Goal: Task Accomplishment & Management: Manage account settings

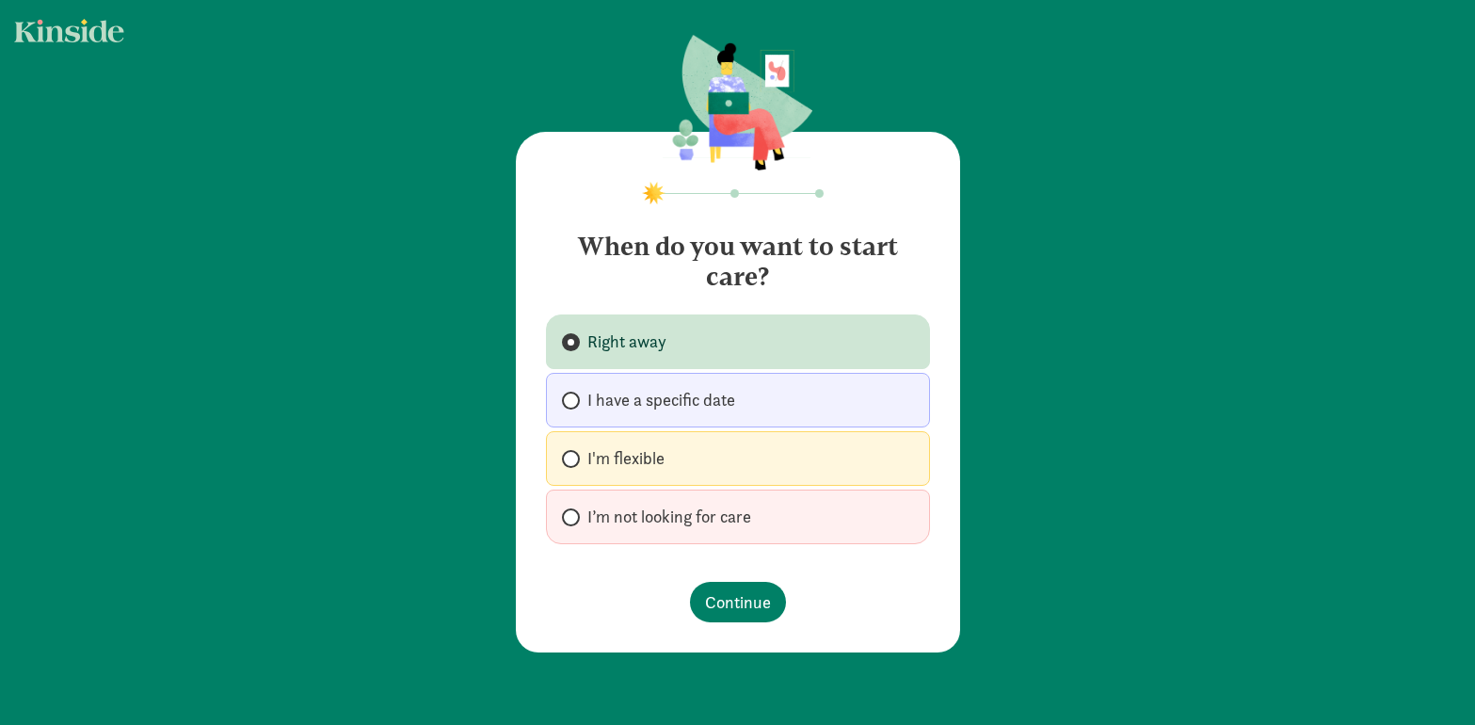
click at [576, 516] on span at bounding box center [571, 517] width 18 height 18
click at [574, 516] on input "I’m not looking for care" at bounding box center [568, 517] width 12 height 12
radio input "true"
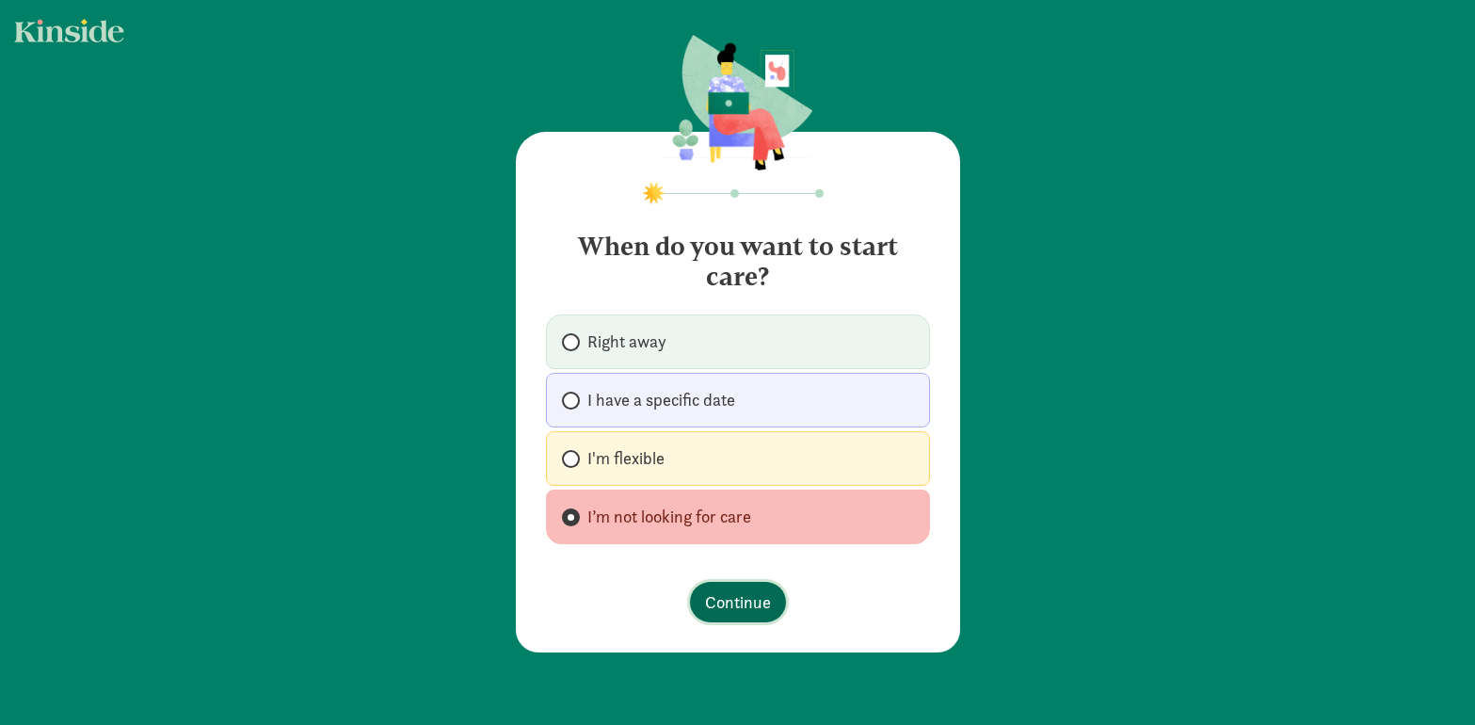
click at [744, 604] on span "Continue" at bounding box center [738, 601] width 66 height 25
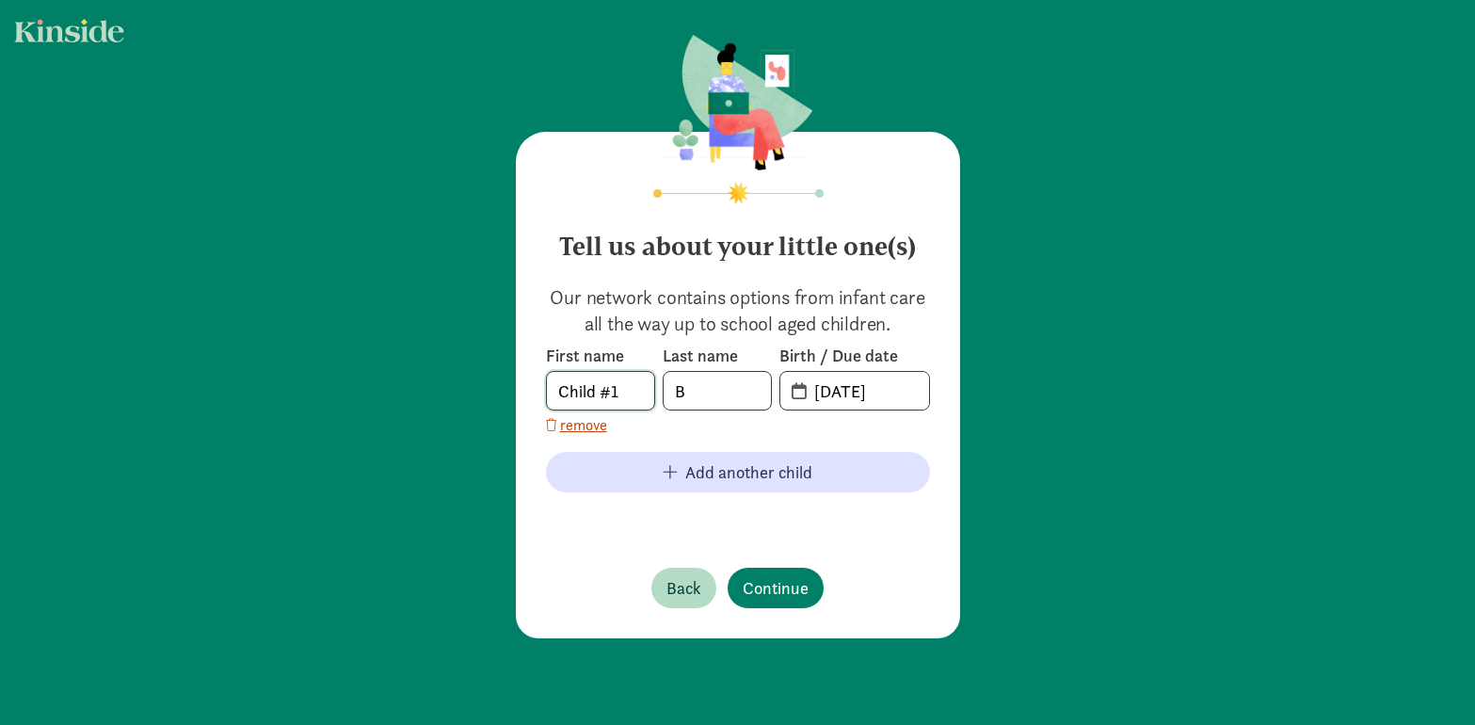
click at [551, 391] on input "Child #1" at bounding box center [600, 391] width 107 height 38
type input "Katrianna"
type input "[PERSON_NAME]"
click at [800, 392] on span "[DATE]" at bounding box center [854, 391] width 149 height 38
click at [820, 384] on input "20-25-0829" at bounding box center [866, 391] width 126 height 38
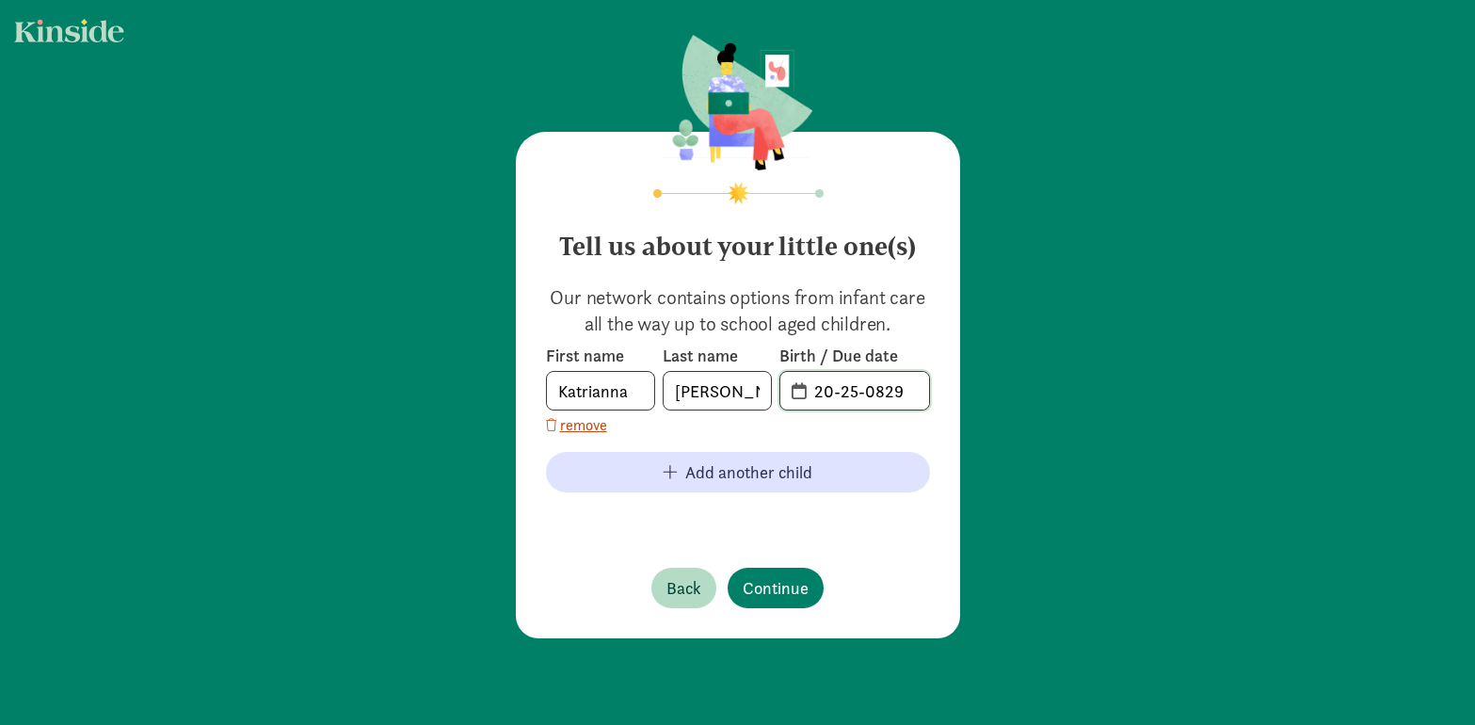
click at [852, 392] on input "20-25-0829" at bounding box center [866, 391] width 126 height 38
click at [847, 392] on input "20-25-0829" at bounding box center [866, 391] width 126 height 38
click at [799, 388] on span "20-25-0829" at bounding box center [854, 391] width 149 height 38
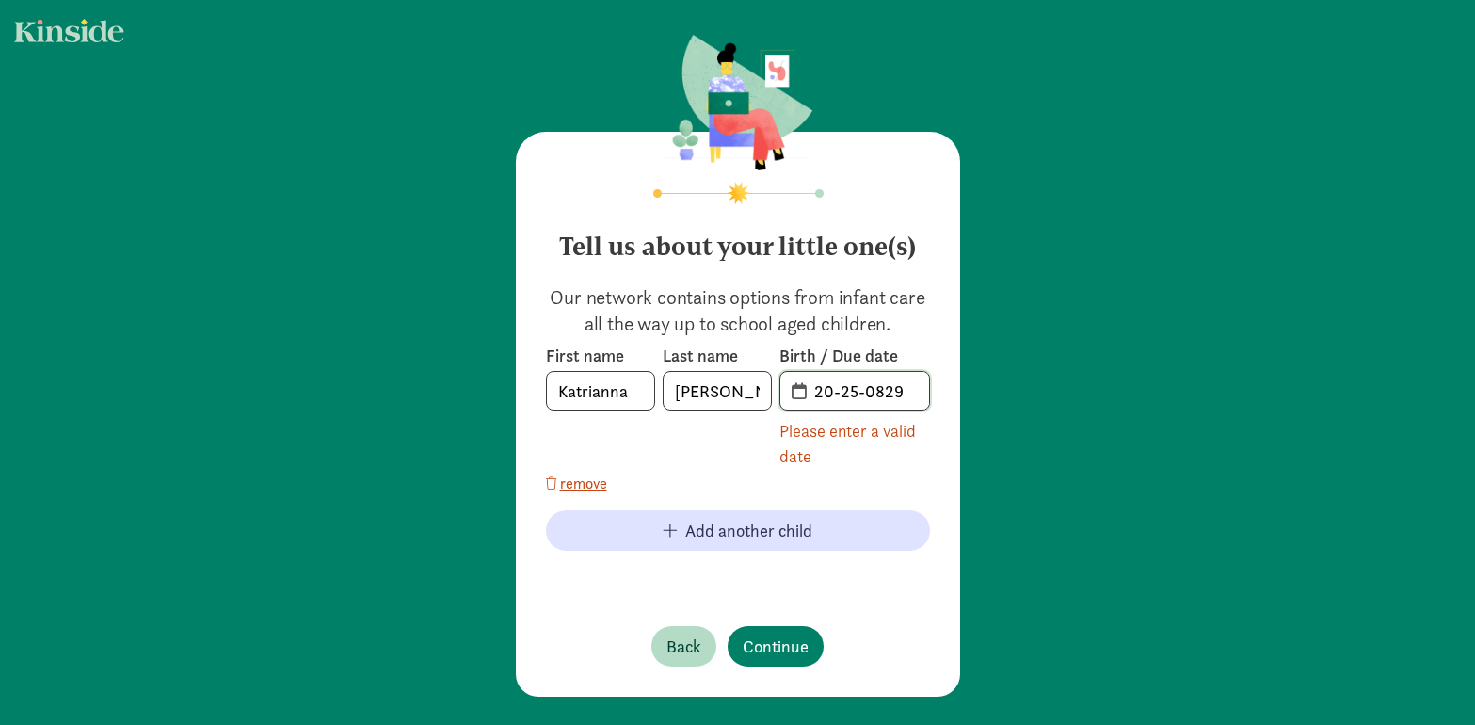
drag, startPoint x: 811, startPoint y: 390, endPoint x: 906, endPoint y: 392, distance: 95.1
click at [906, 392] on span "20-25-0829" at bounding box center [866, 391] width 126 height 38
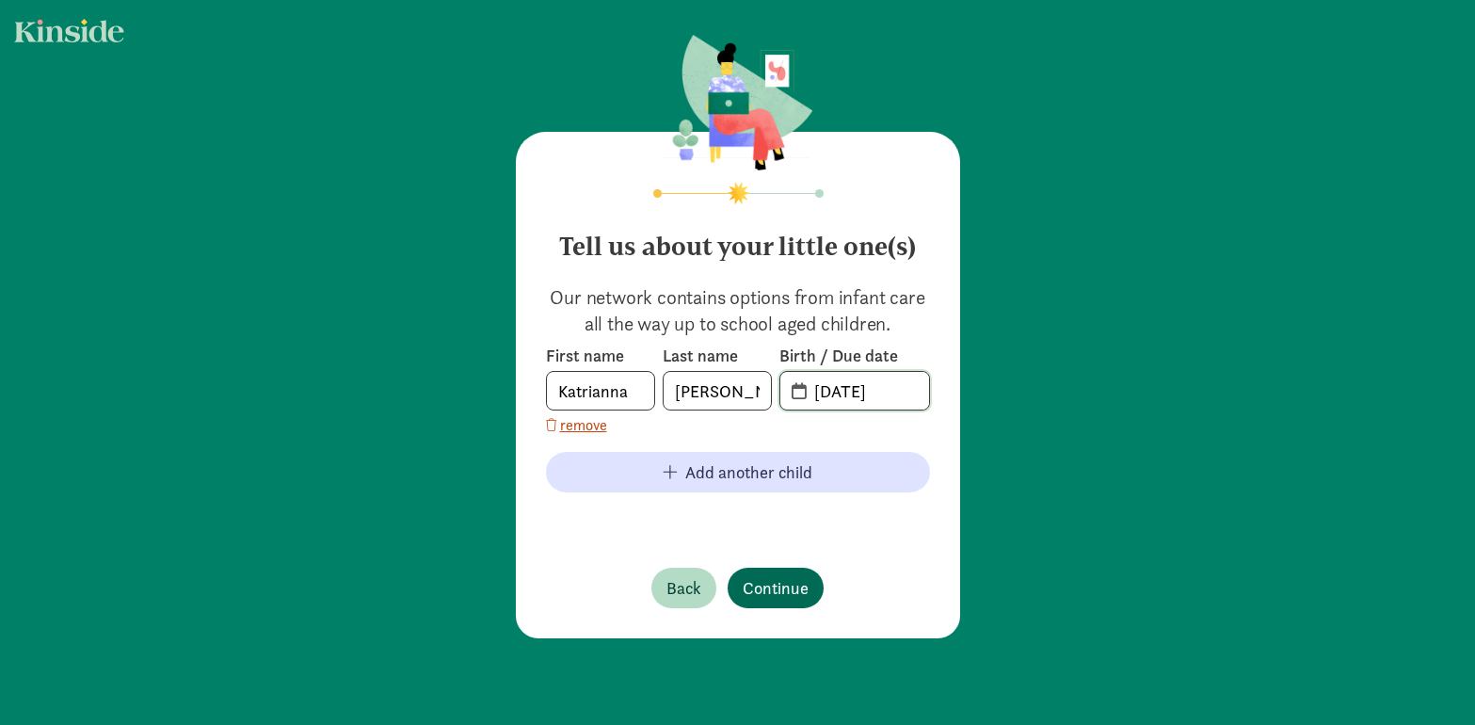
type input "[DATE]"
click at [786, 572] on button "Continue" at bounding box center [776, 588] width 96 height 40
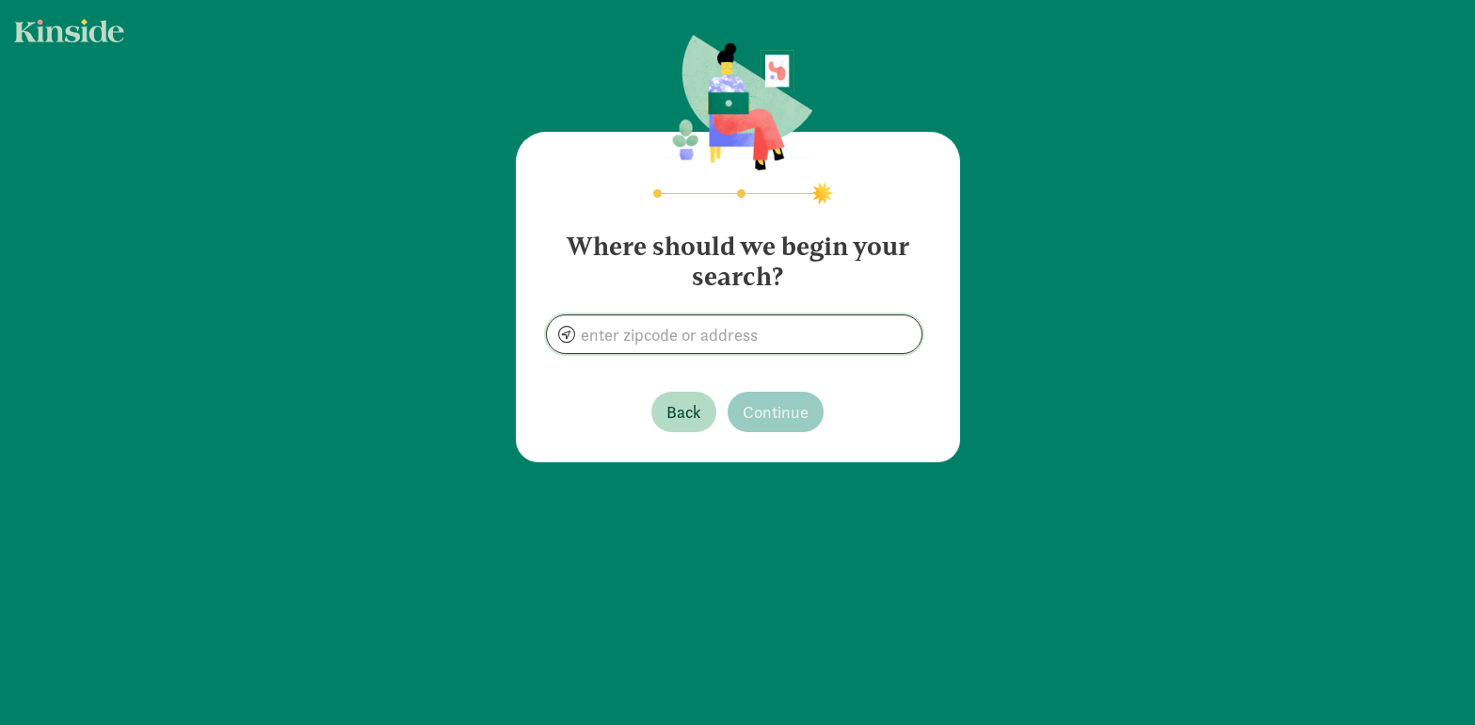
click at [601, 332] on input at bounding box center [734, 334] width 375 height 38
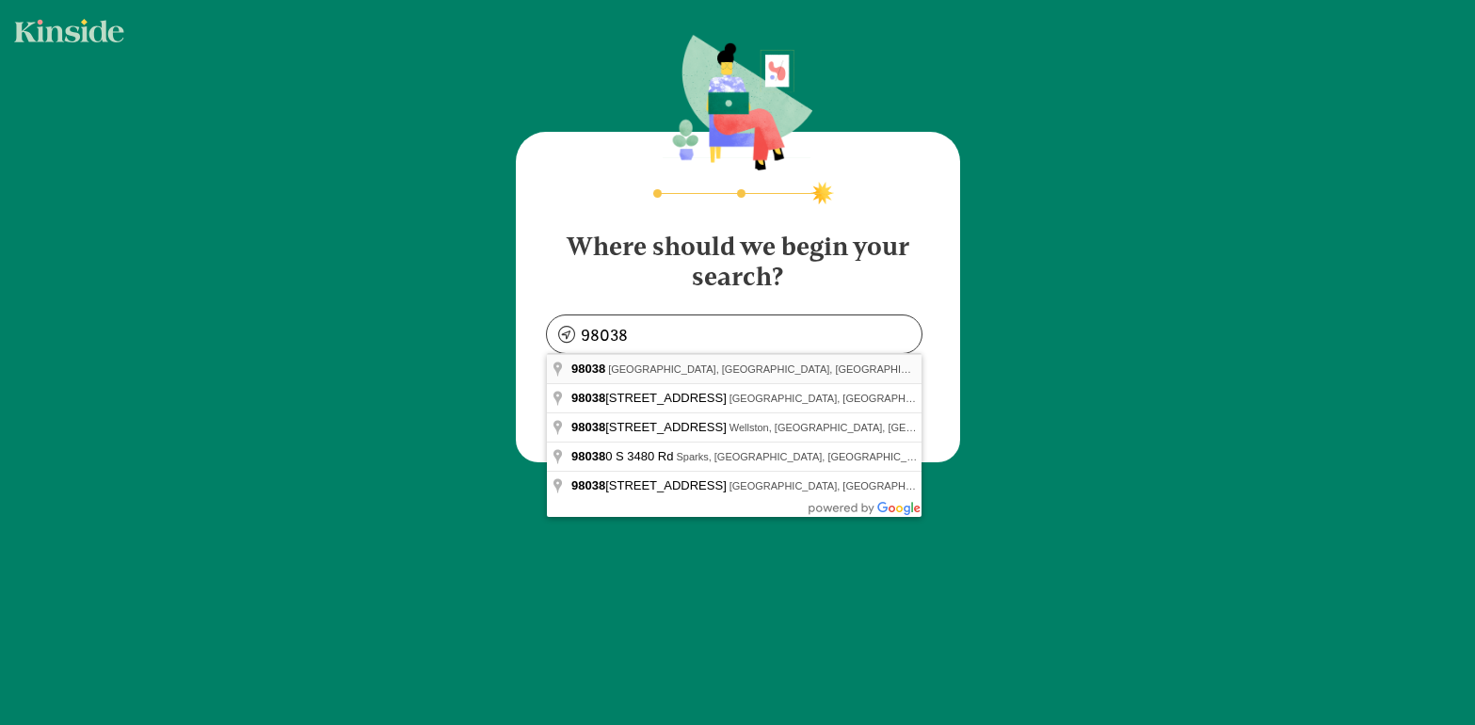
type input "[GEOGRAPHIC_DATA], [GEOGRAPHIC_DATA]"
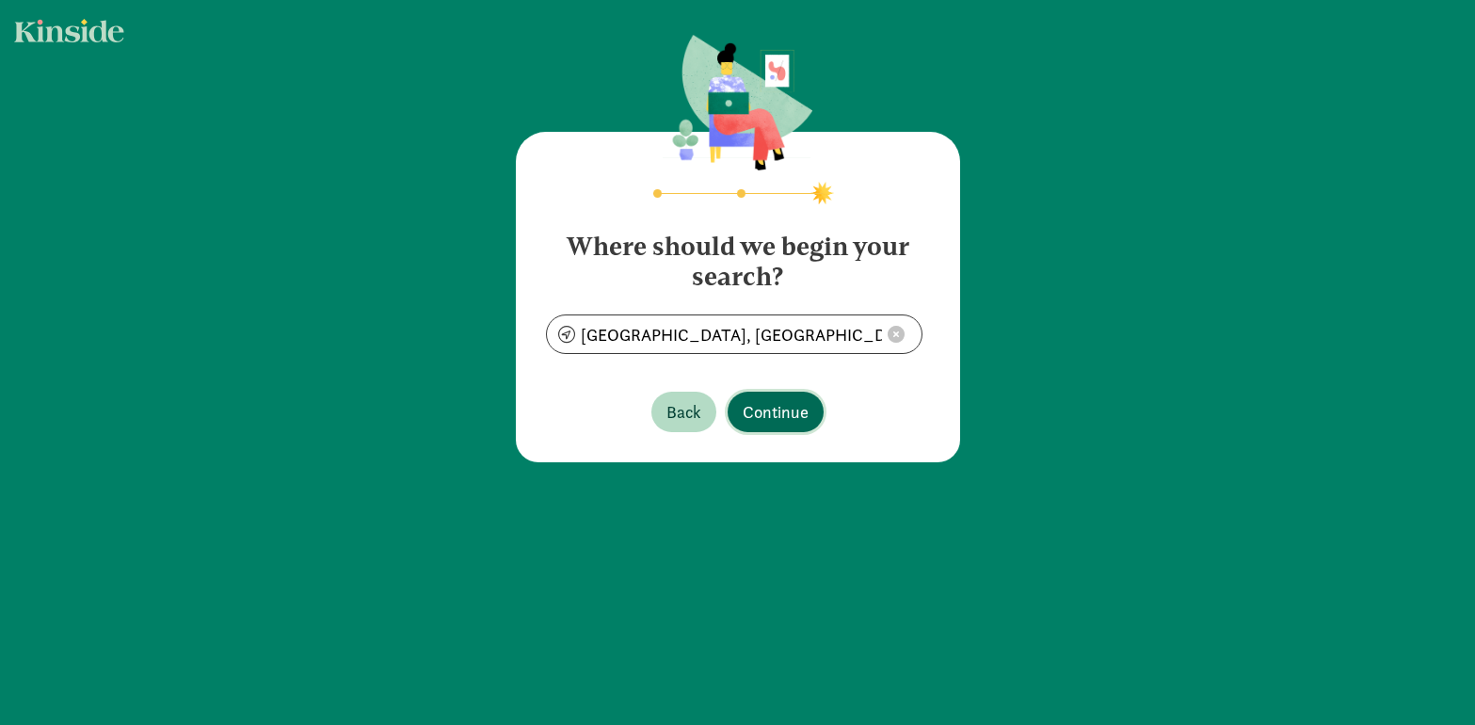
click at [788, 413] on span "Continue" at bounding box center [776, 411] width 66 height 25
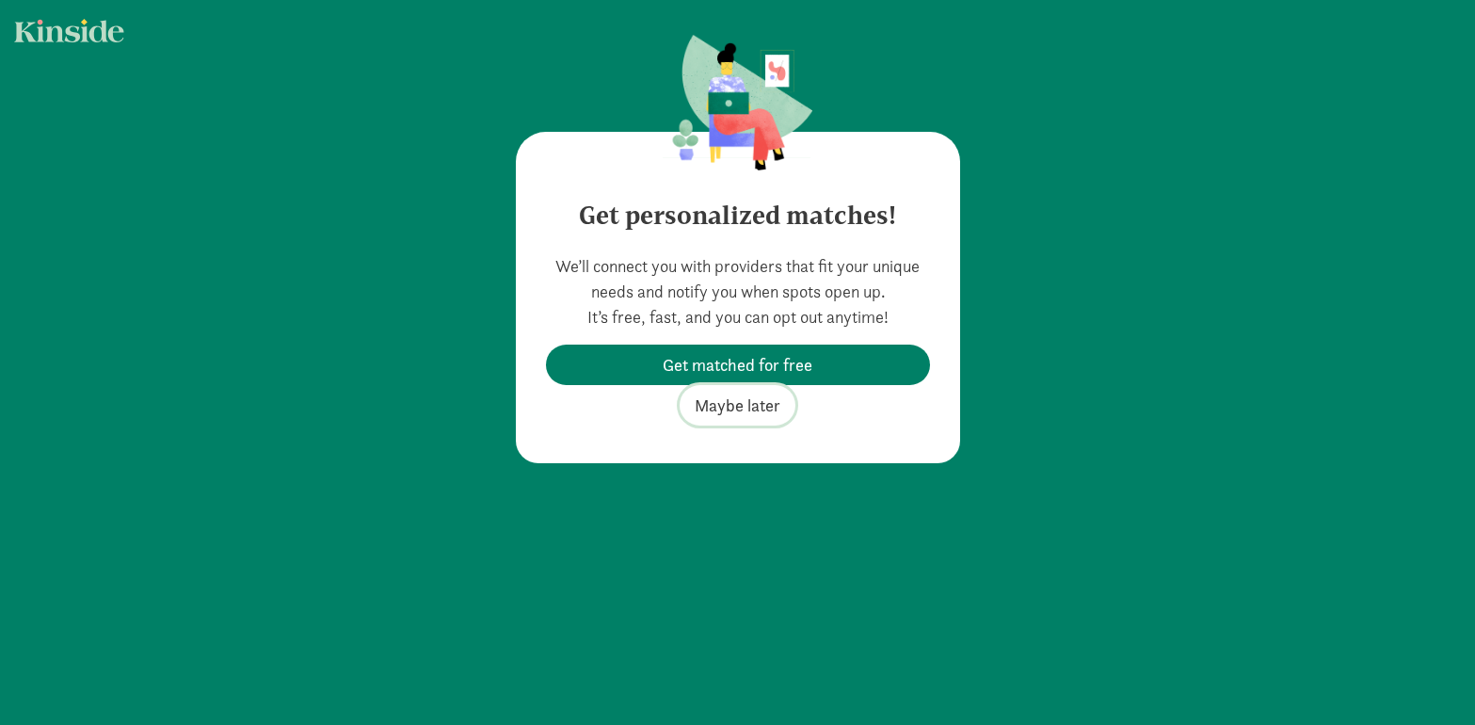
click at [755, 408] on span "Maybe later" at bounding box center [738, 404] width 86 height 25
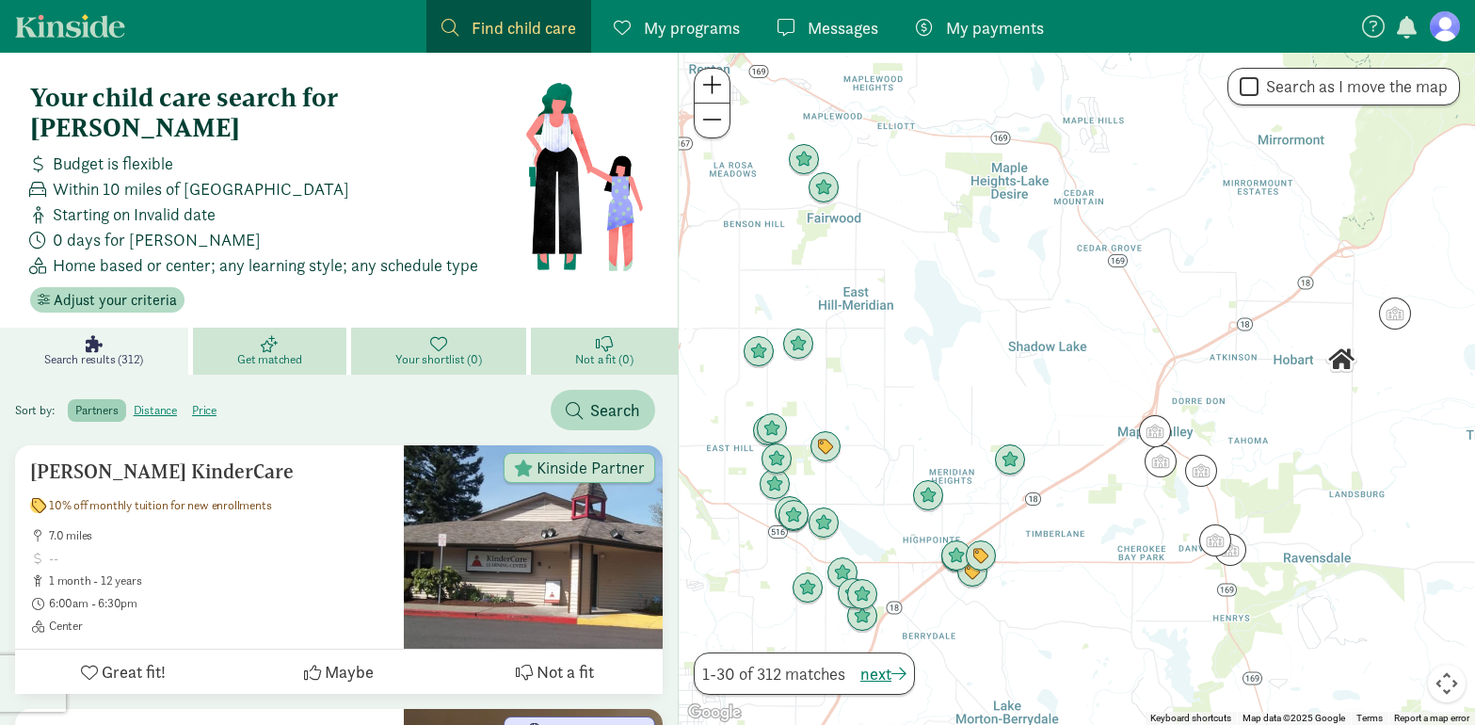
click at [993, 28] on span "My payments" at bounding box center [995, 27] width 98 height 25
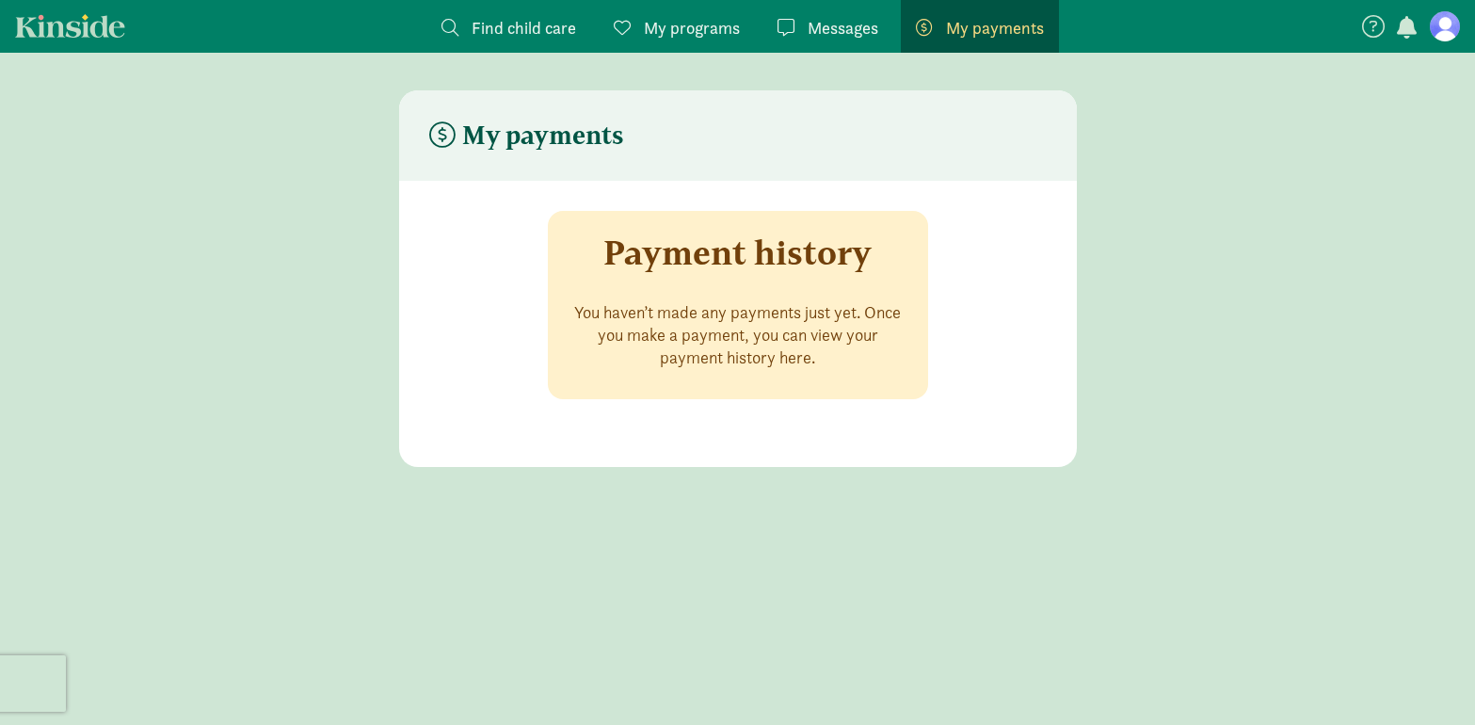
click at [516, 27] on span "Find child care" at bounding box center [524, 27] width 104 height 25
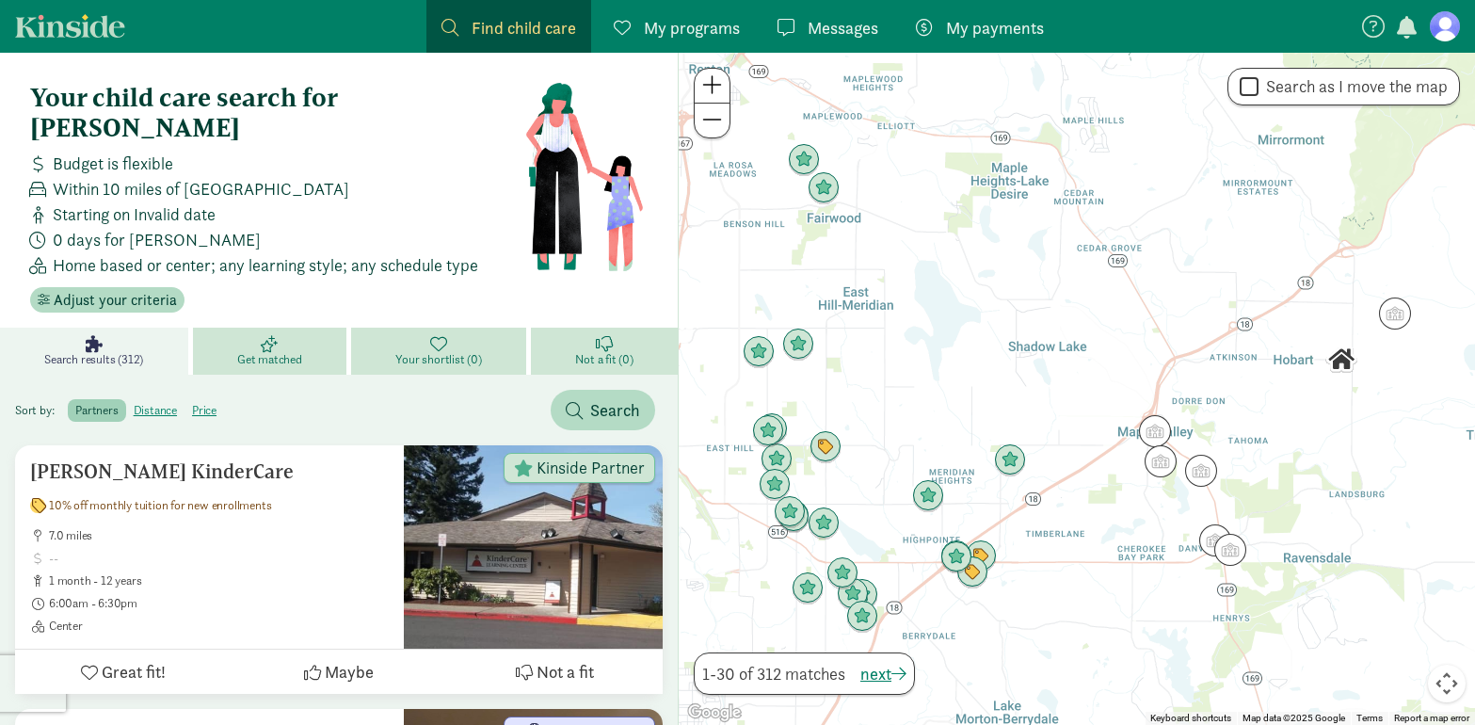
click at [696, 31] on span "My programs" at bounding box center [692, 27] width 96 height 25
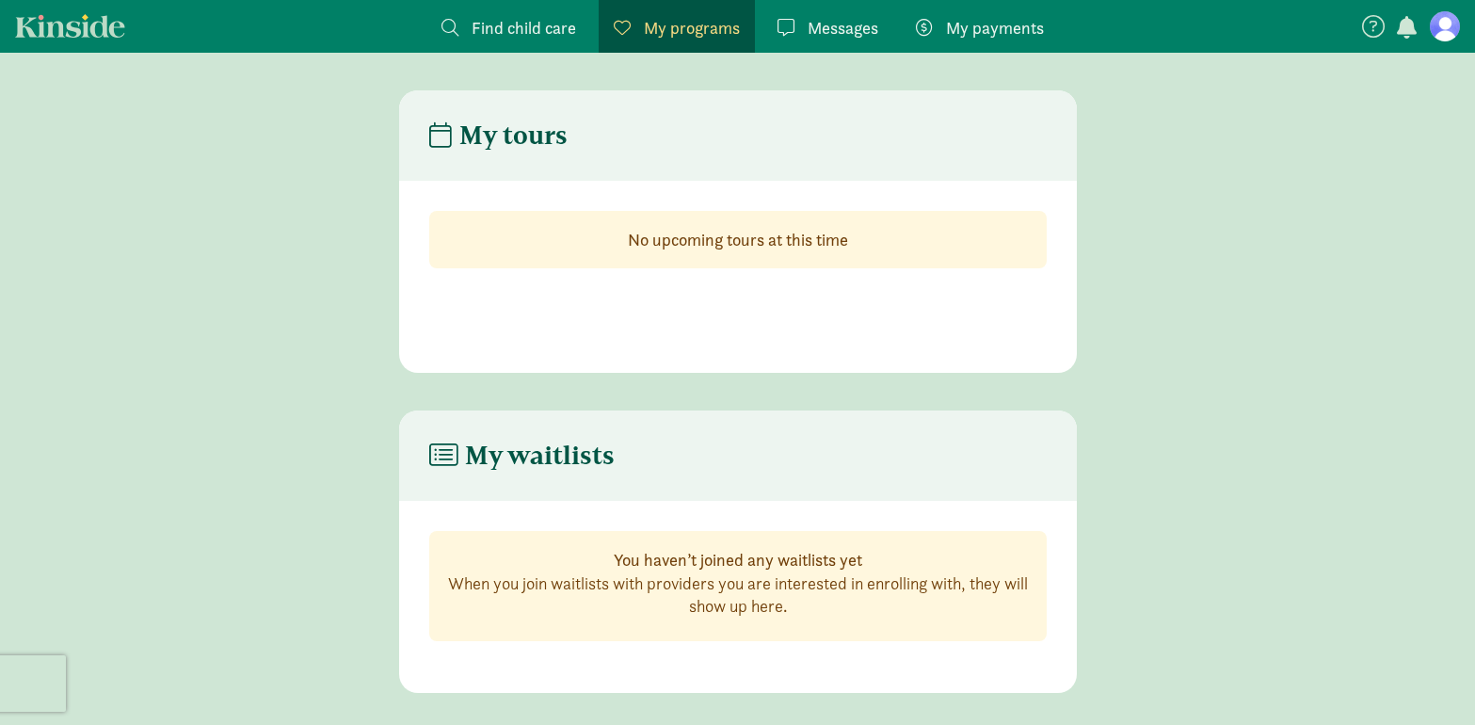
click at [828, 24] on span "Messages" at bounding box center [843, 27] width 71 height 25
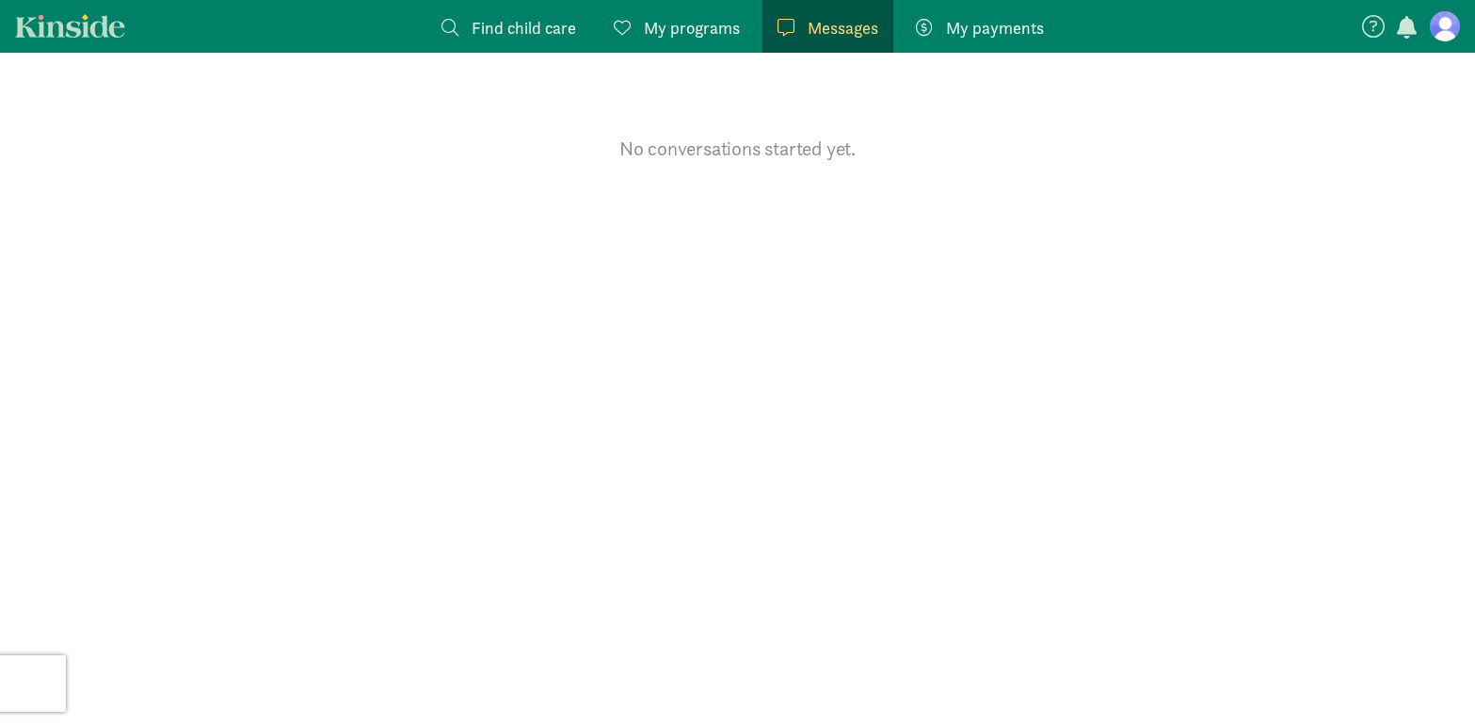
click at [27, 30] on link "Kinside" at bounding box center [70, 26] width 110 height 24
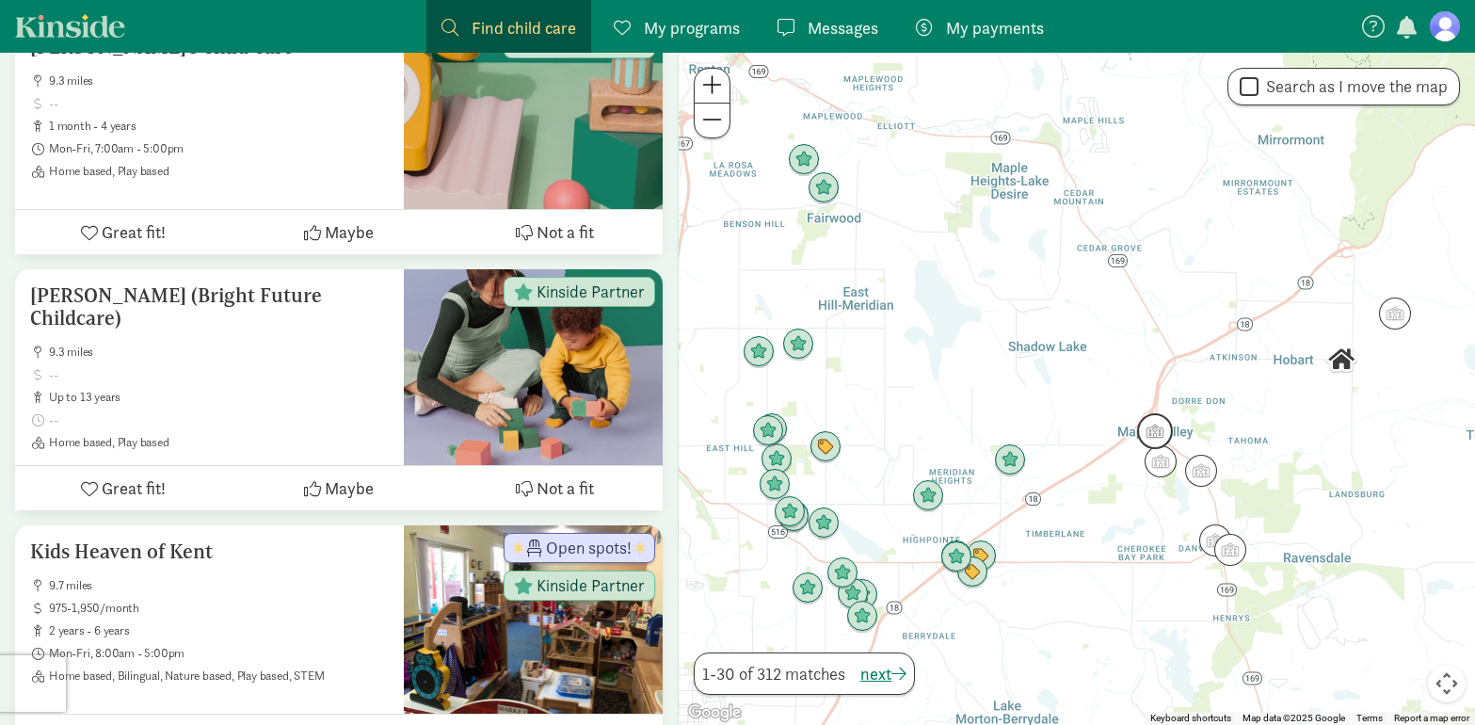
scroll to position [1939, 0]
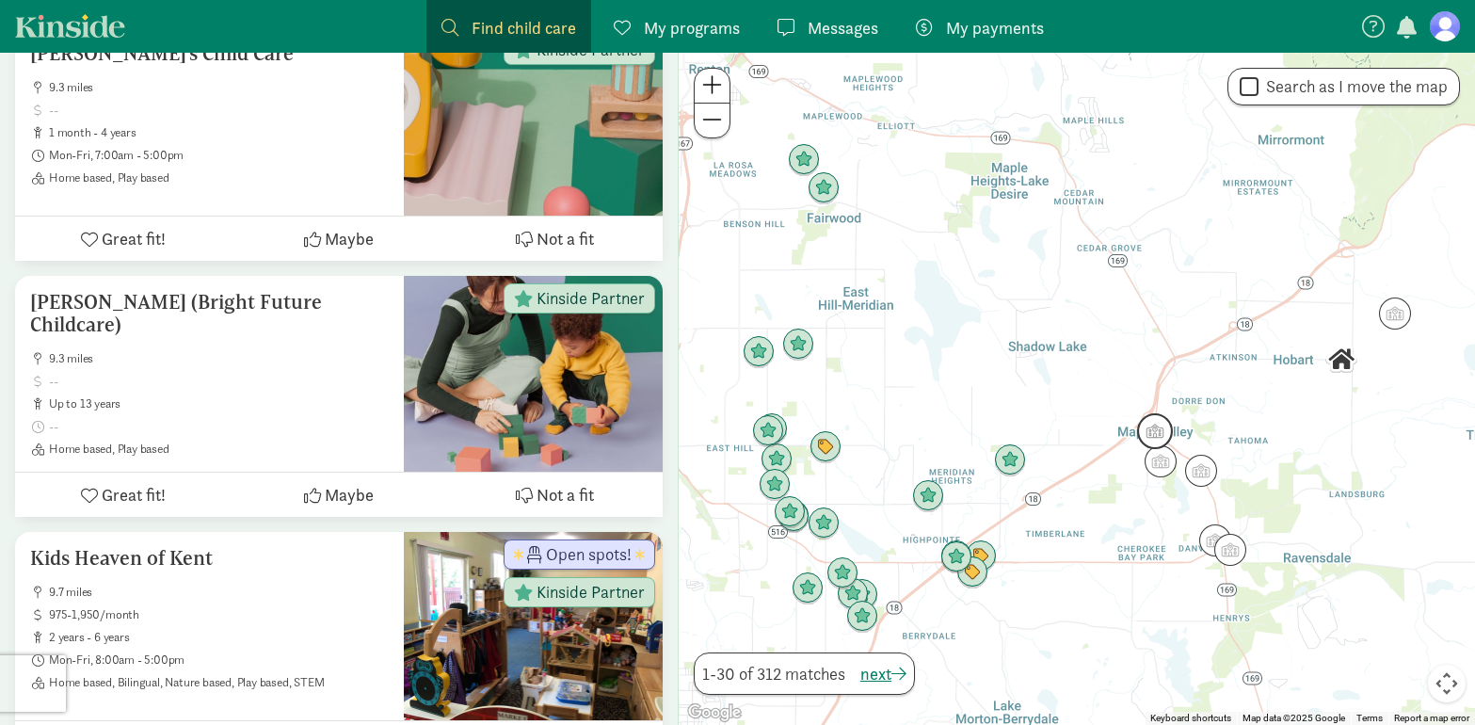
click at [1153, 434] on img "Click to see details" at bounding box center [1155, 431] width 36 height 36
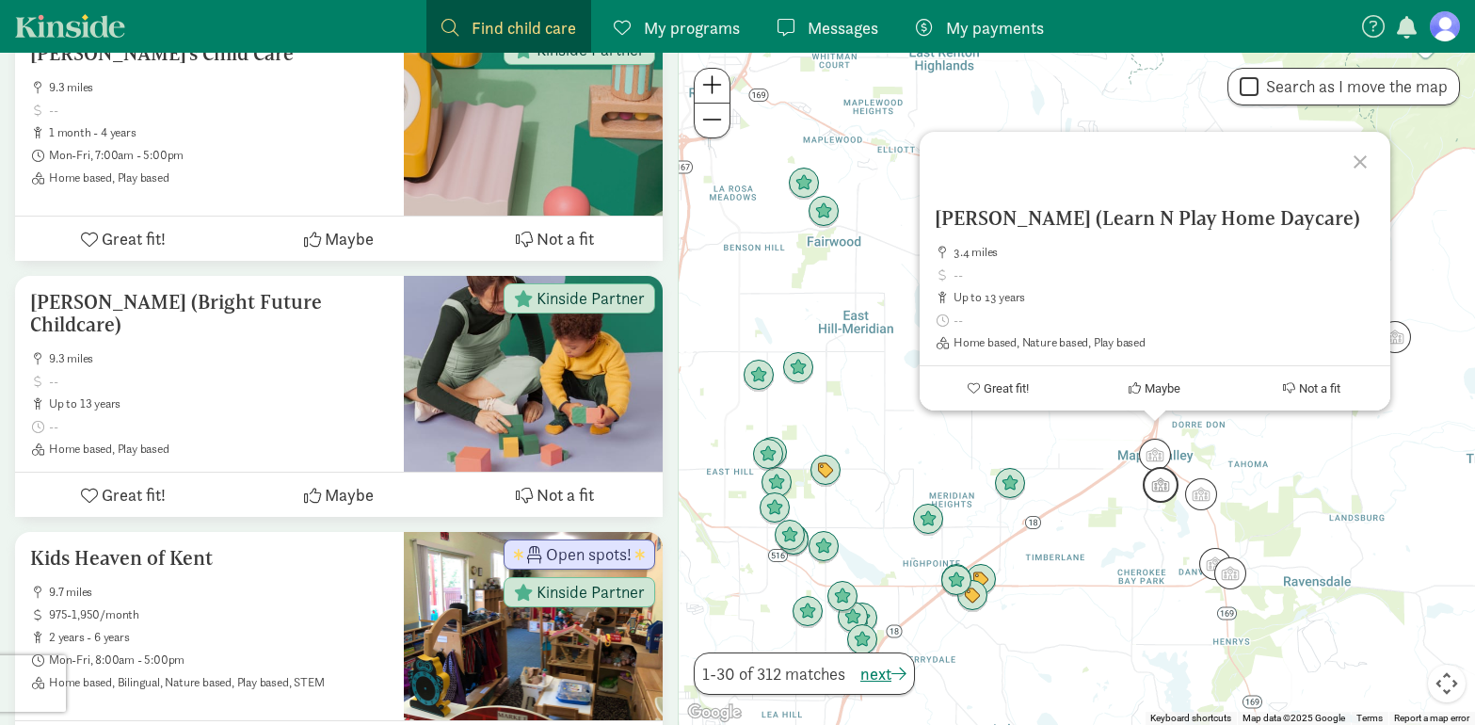
click at [1159, 480] on img "Click to see details" at bounding box center [1161, 485] width 36 height 36
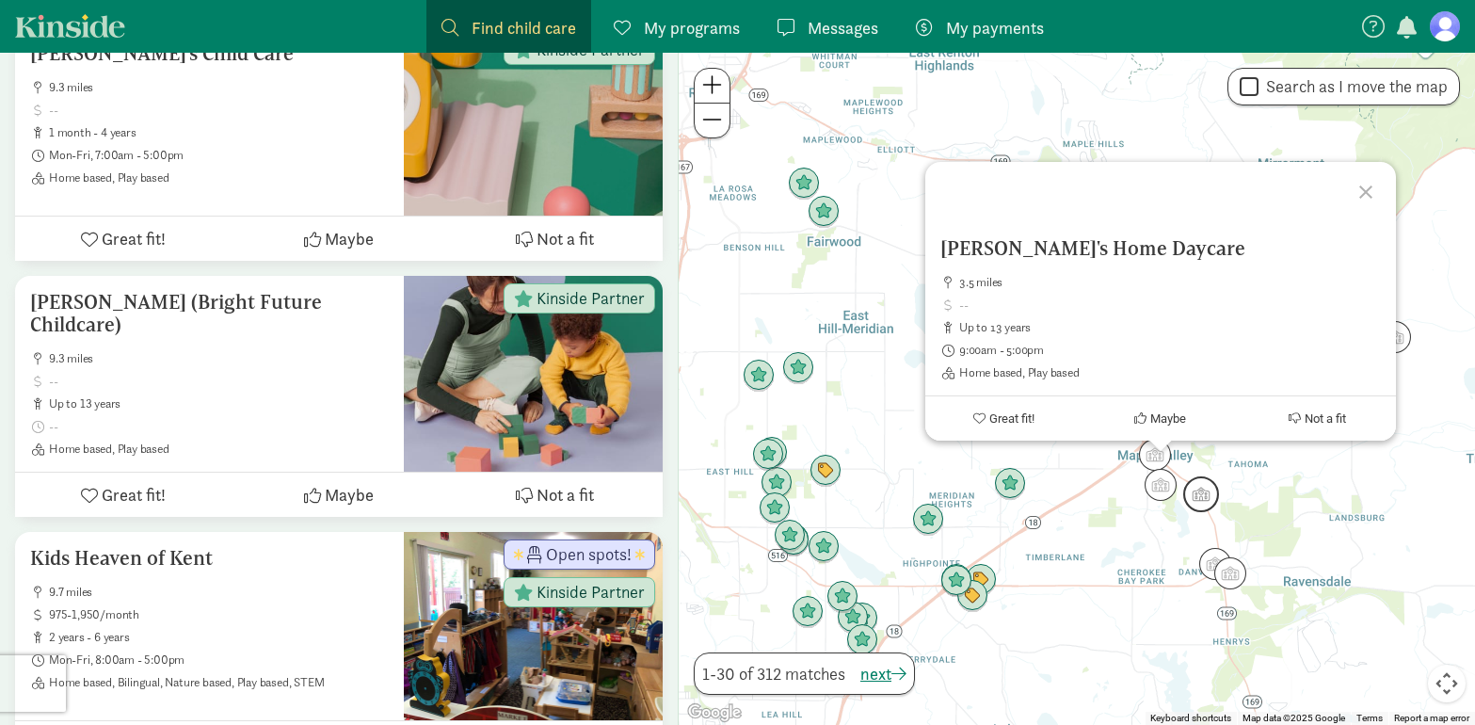
click at [1212, 488] on img "Click to see details" at bounding box center [1201, 494] width 36 height 36
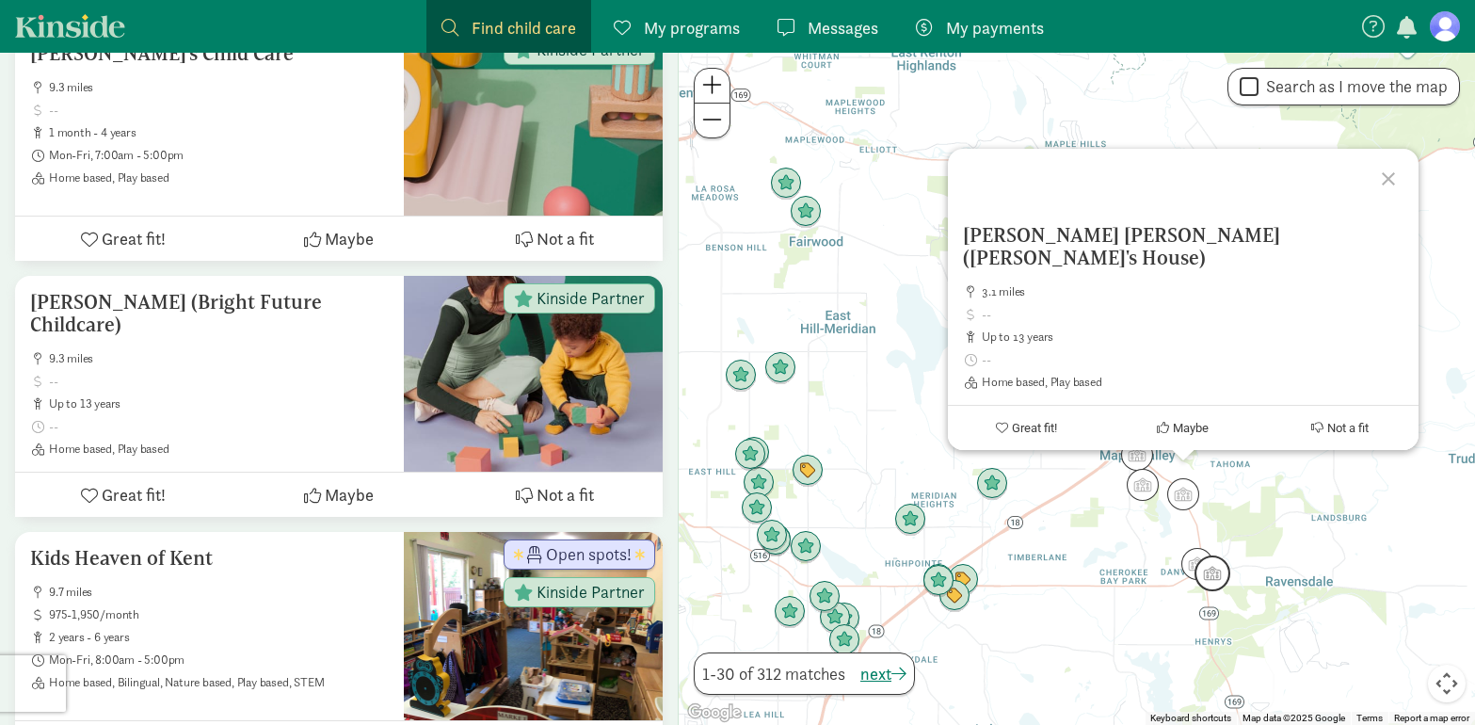
click at [1215, 577] on img "Click to see details" at bounding box center [1212, 573] width 36 height 36
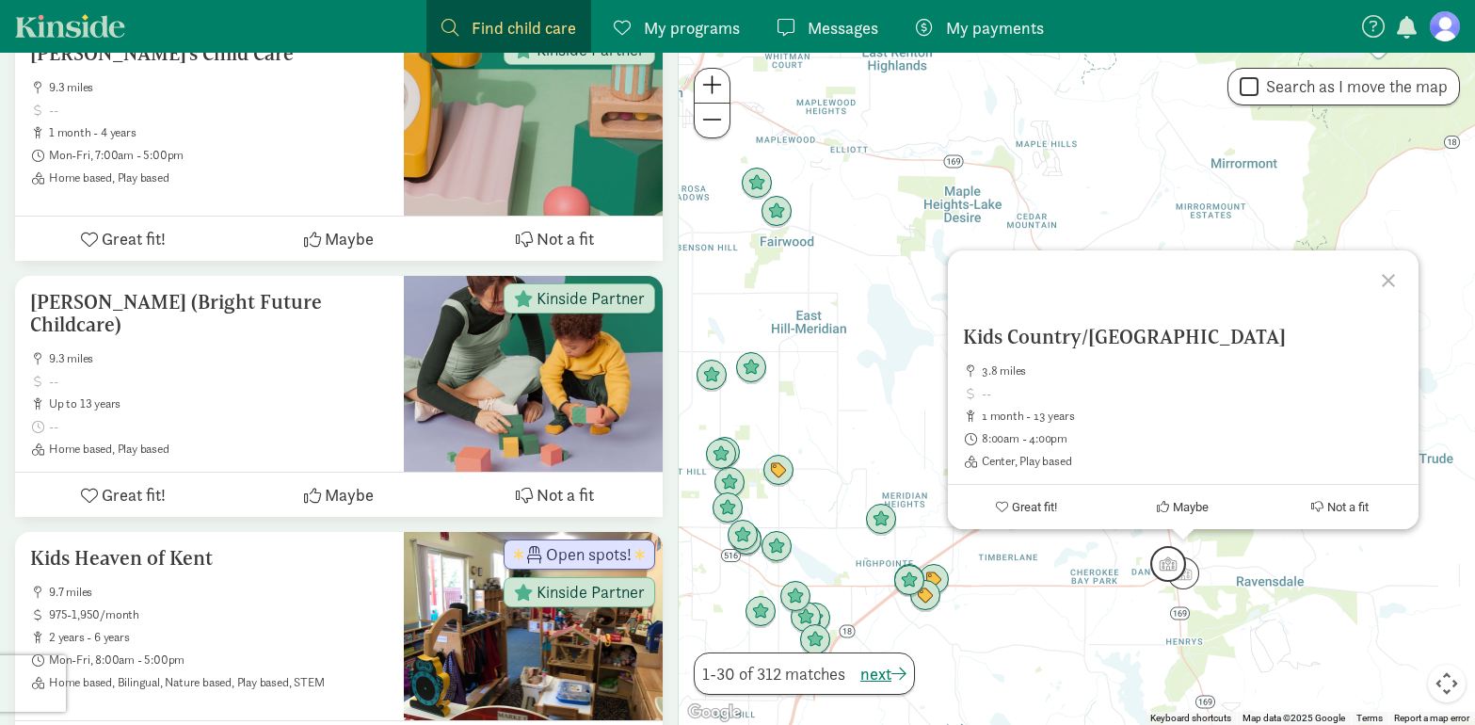
click at [1162, 562] on img "Click to see details" at bounding box center [1168, 564] width 36 height 36
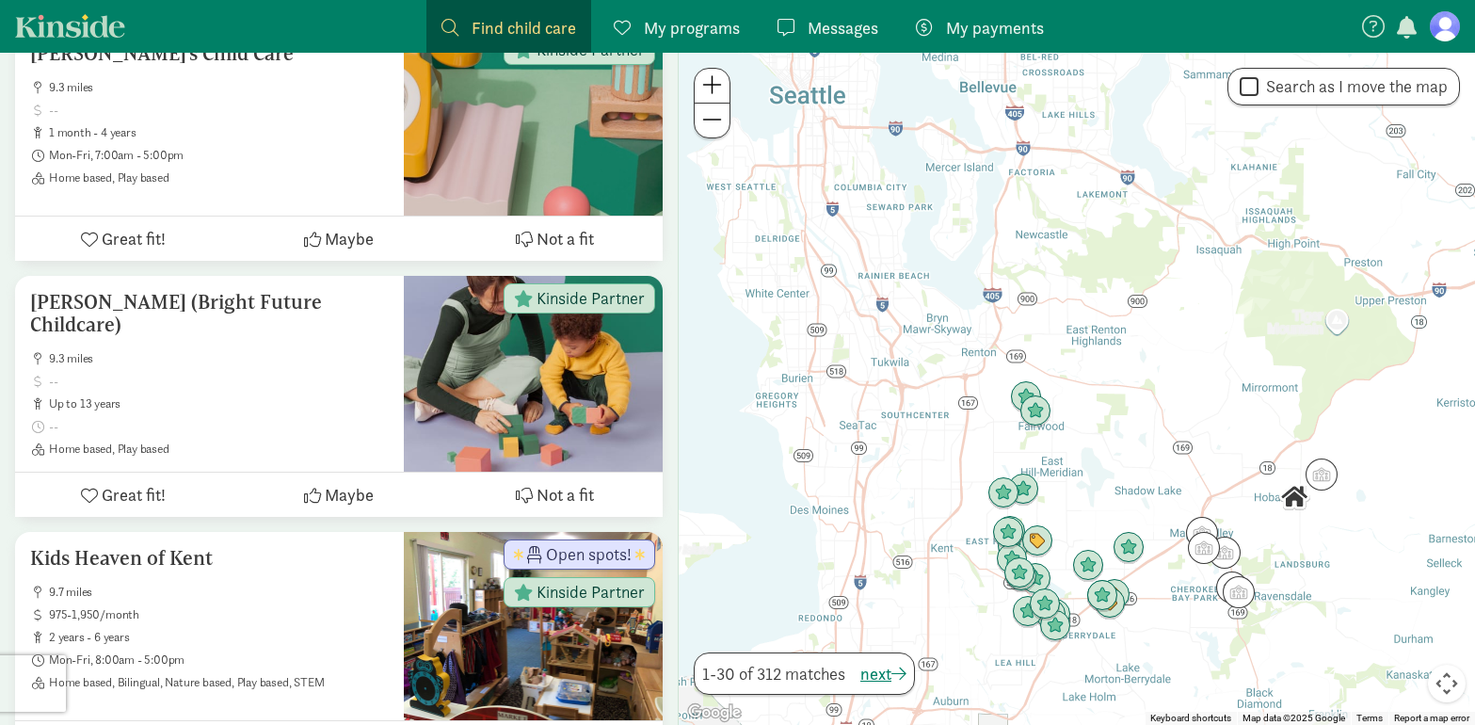
click at [1440, 30] on figure at bounding box center [1445, 26] width 30 height 30
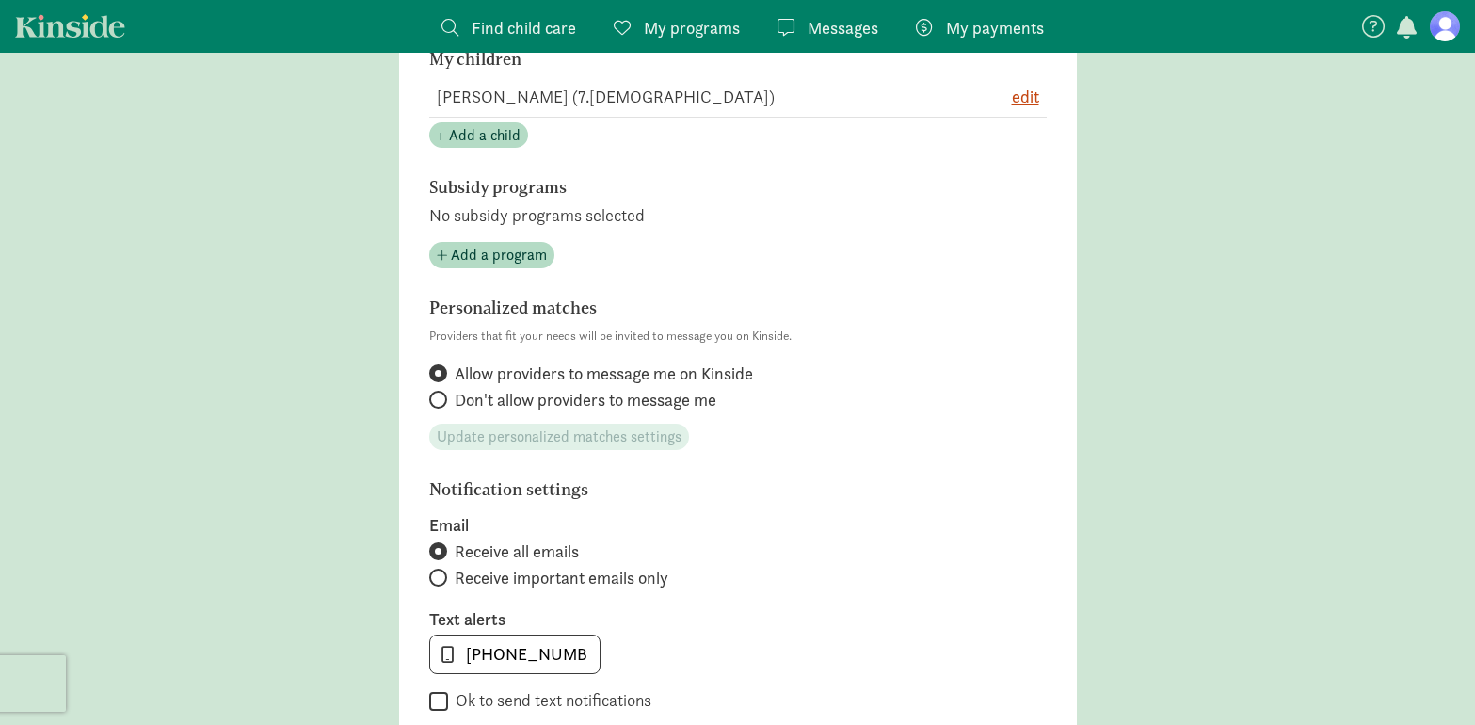
scroll to position [493, 0]
drag, startPoint x: 436, startPoint y: 390, endPoint x: 496, endPoint y: 396, distance: 60.6
click at [436, 391] on input "Don't allow providers to message me" at bounding box center [435, 397] width 12 height 12
radio input "true"
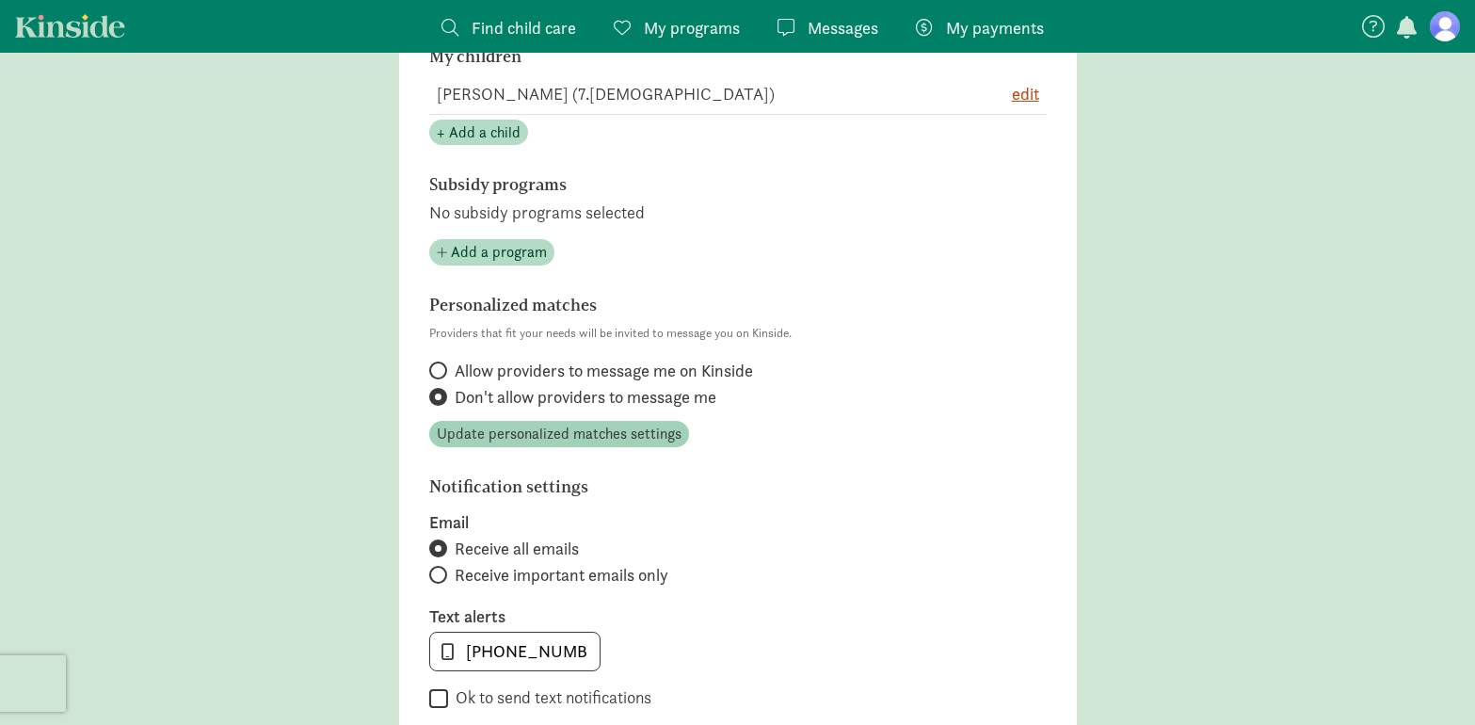
drag, startPoint x: 547, startPoint y: 418, endPoint x: 553, endPoint y: 436, distance: 19.1
click at [547, 419] on section "Personalized matches Providers that fit your needs will be invited to message y…" at bounding box center [737, 372] width 617 height 152
click at [559, 432] on span "Update personalized matches settings" at bounding box center [559, 434] width 245 height 23
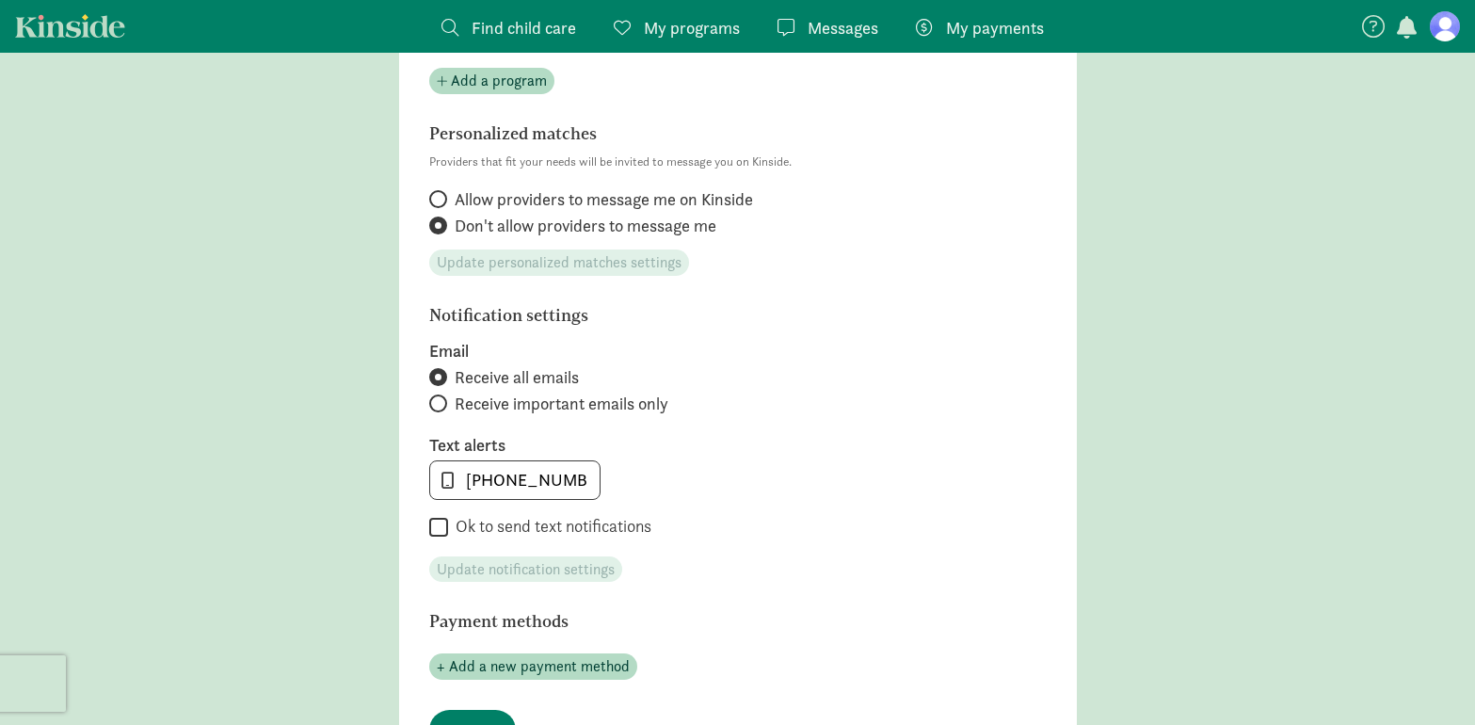
scroll to position [667, 0]
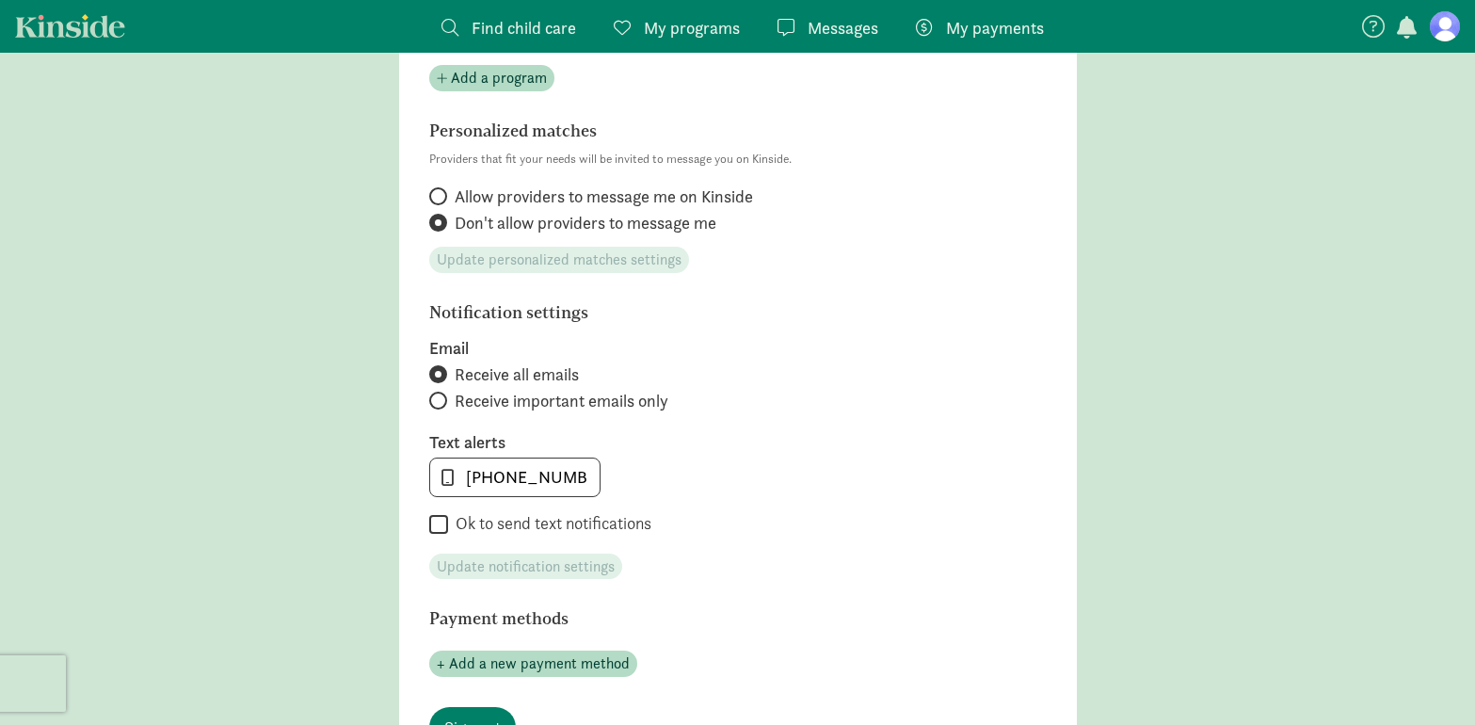
click at [451, 392] on label "Receive important emails only" at bounding box center [737, 401] width 617 height 23
click at [441, 394] on input "Receive important emails only" at bounding box center [435, 400] width 12 height 12
radio input "true"
click at [508, 560] on span "Update notification settings" at bounding box center [526, 566] width 178 height 23
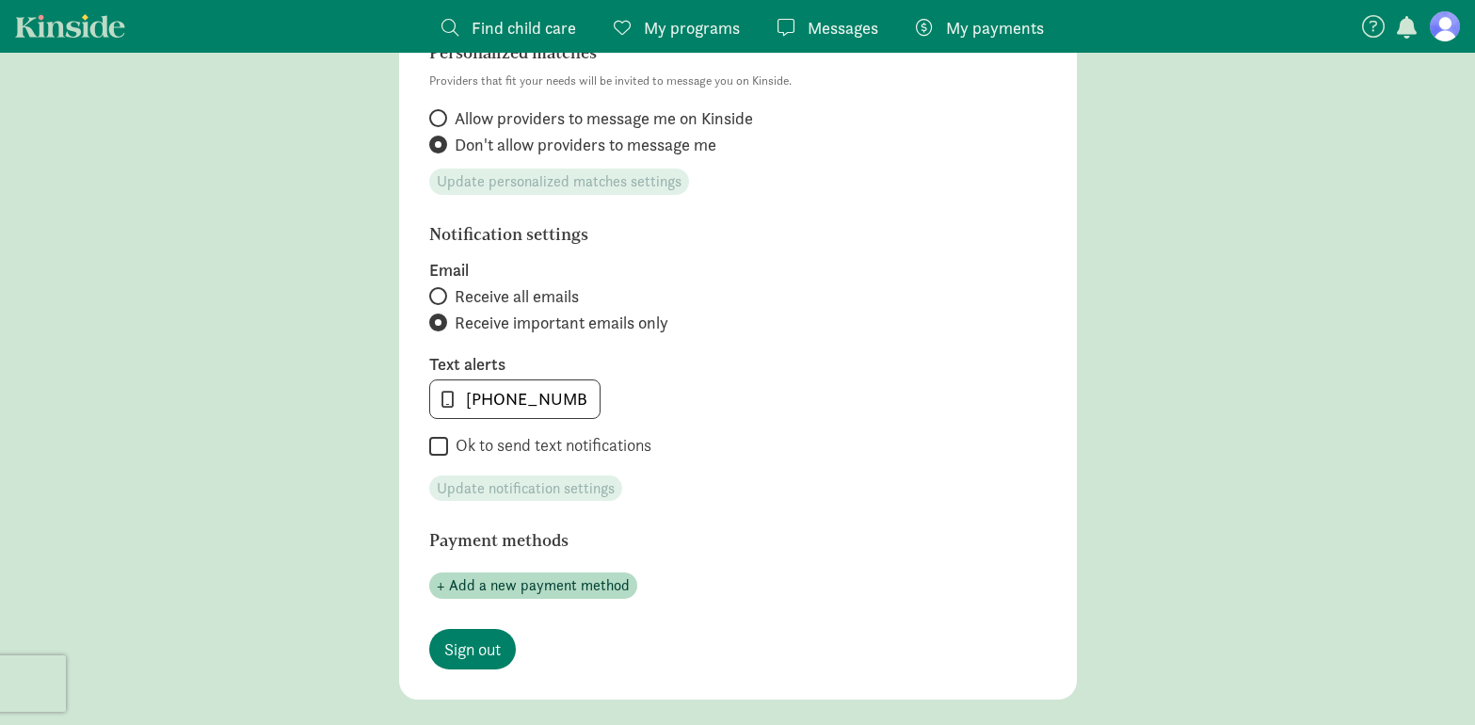
scroll to position [794, 0]
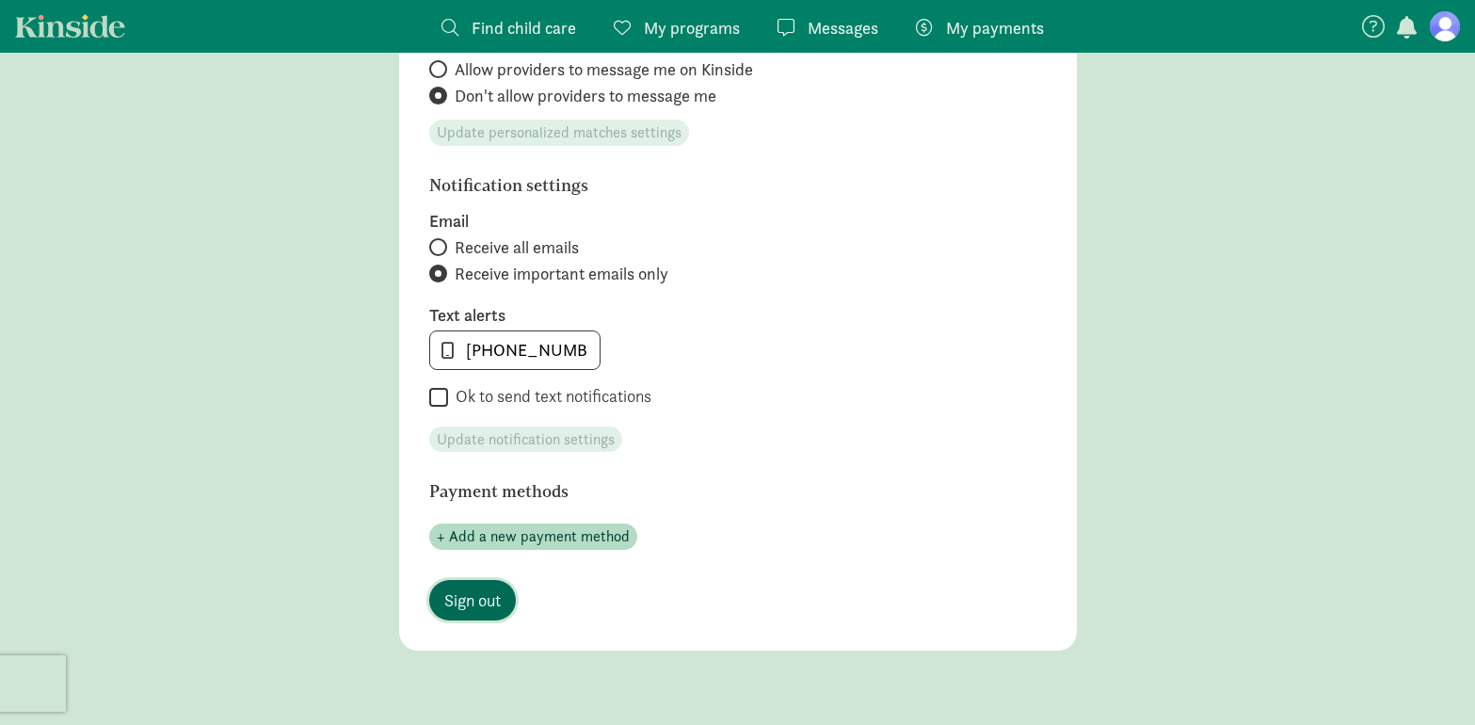
click at [497, 601] on span "Sign out" at bounding box center [472, 599] width 56 height 25
